Goal: Navigation & Orientation: Find specific page/section

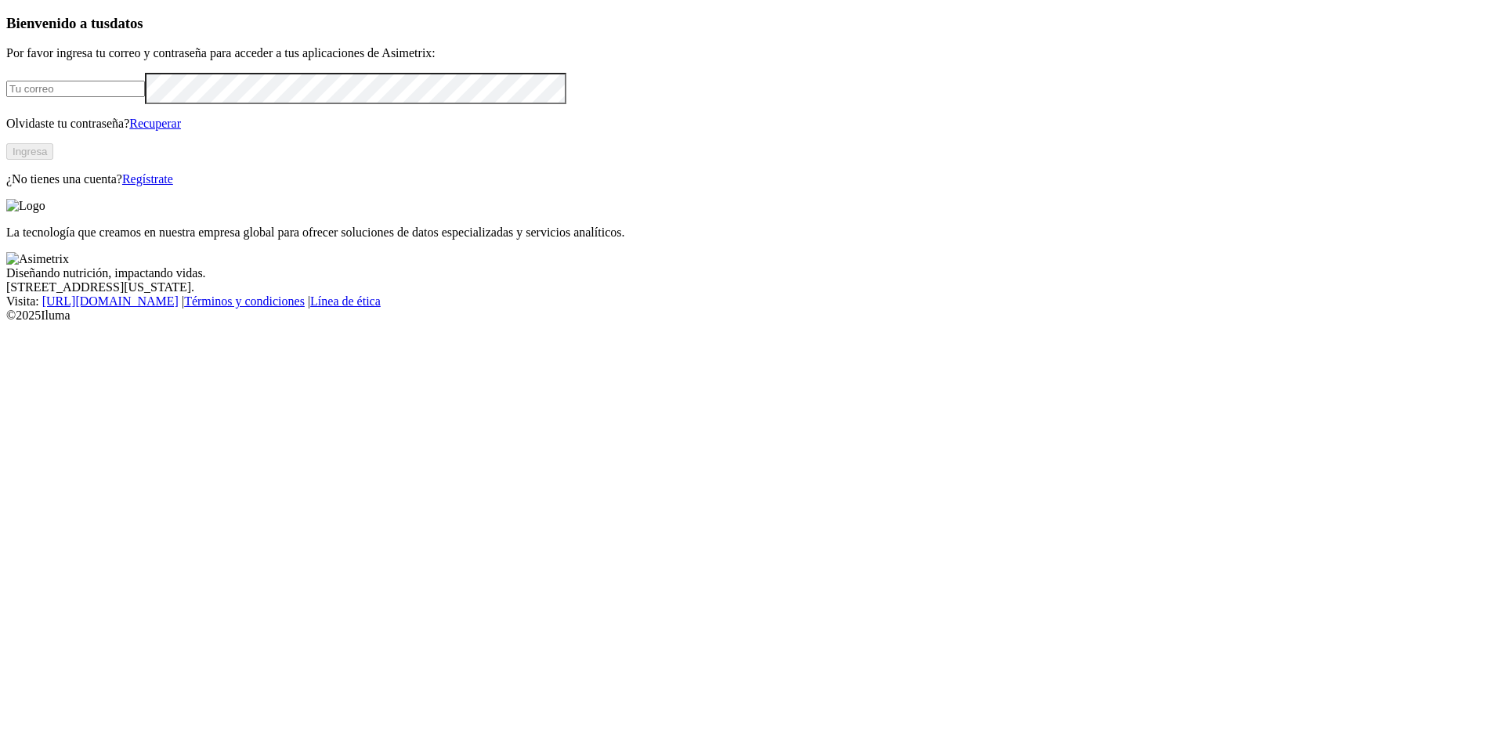
type input "[EMAIL_ADDRESS][DOMAIN_NAME]"
click at [53, 160] on button "Ingresa" at bounding box center [29, 151] width 47 height 16
